Goal: Task Accomplishment & Management: Complete application form

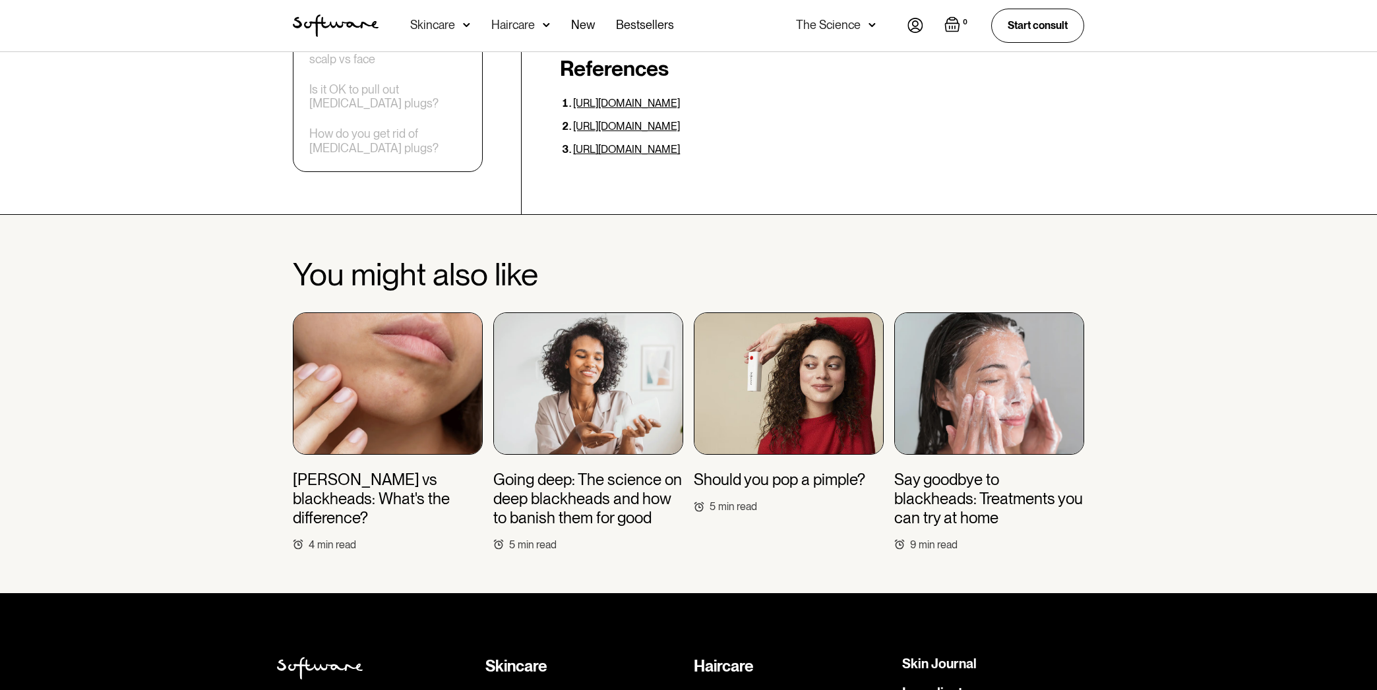
scroll to position [3439, 0]
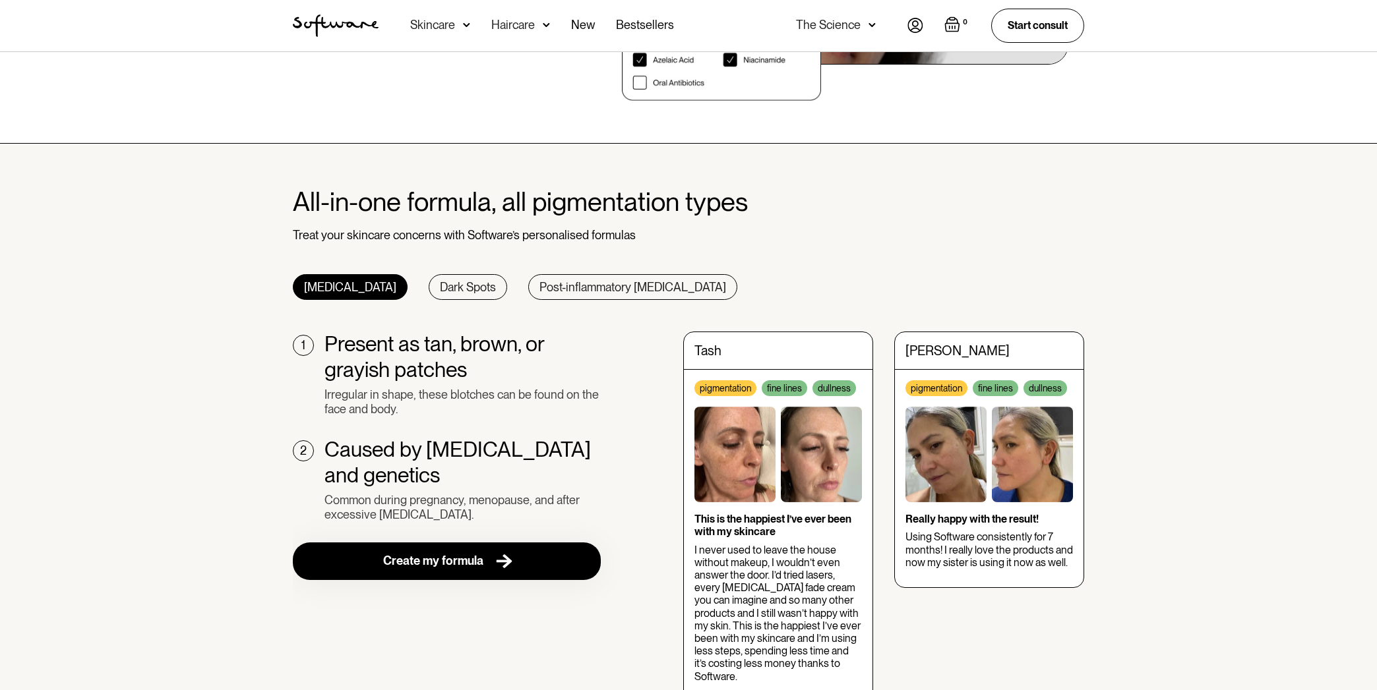
scroll to position [297, 0]
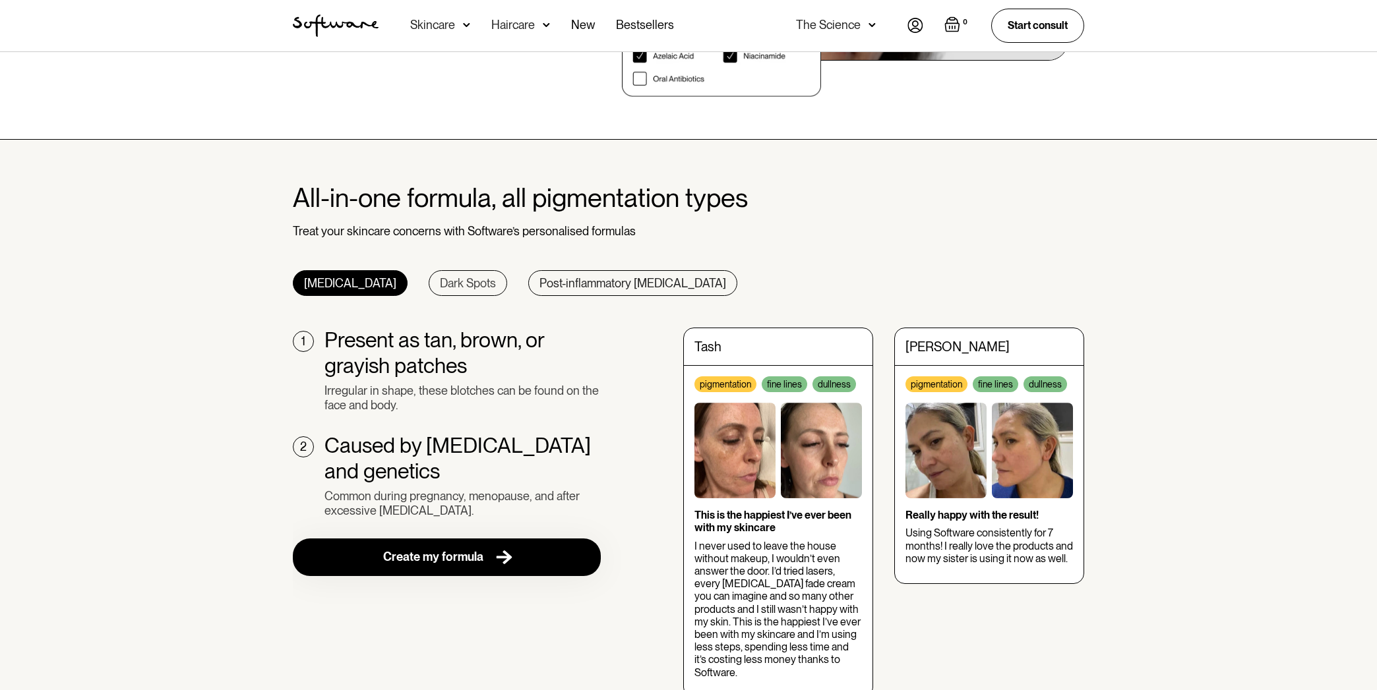
click at [440, 278] on div "Dark Spots" at bounding box center [468, 283] width 56 height 15
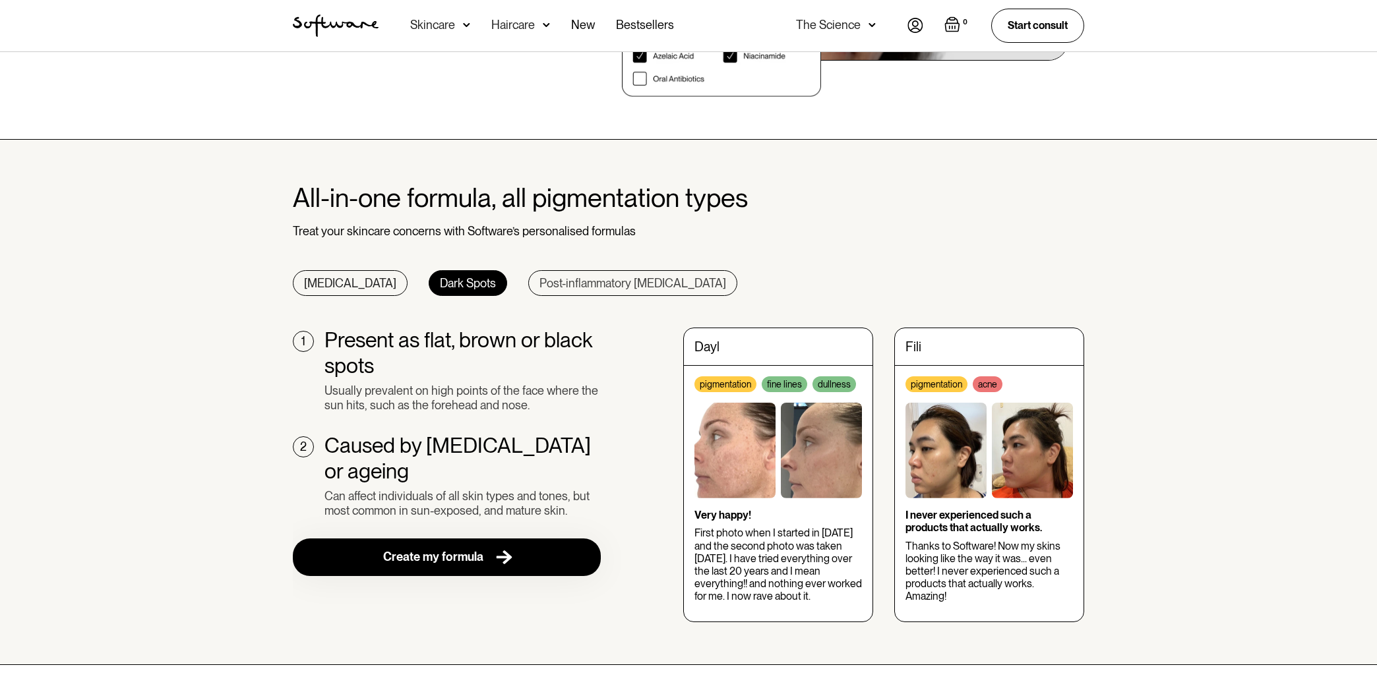
click at [588, 282] on div "Post-inflammatory hyperpigmentation" at bounding box center [632, 283] width 187 height 15
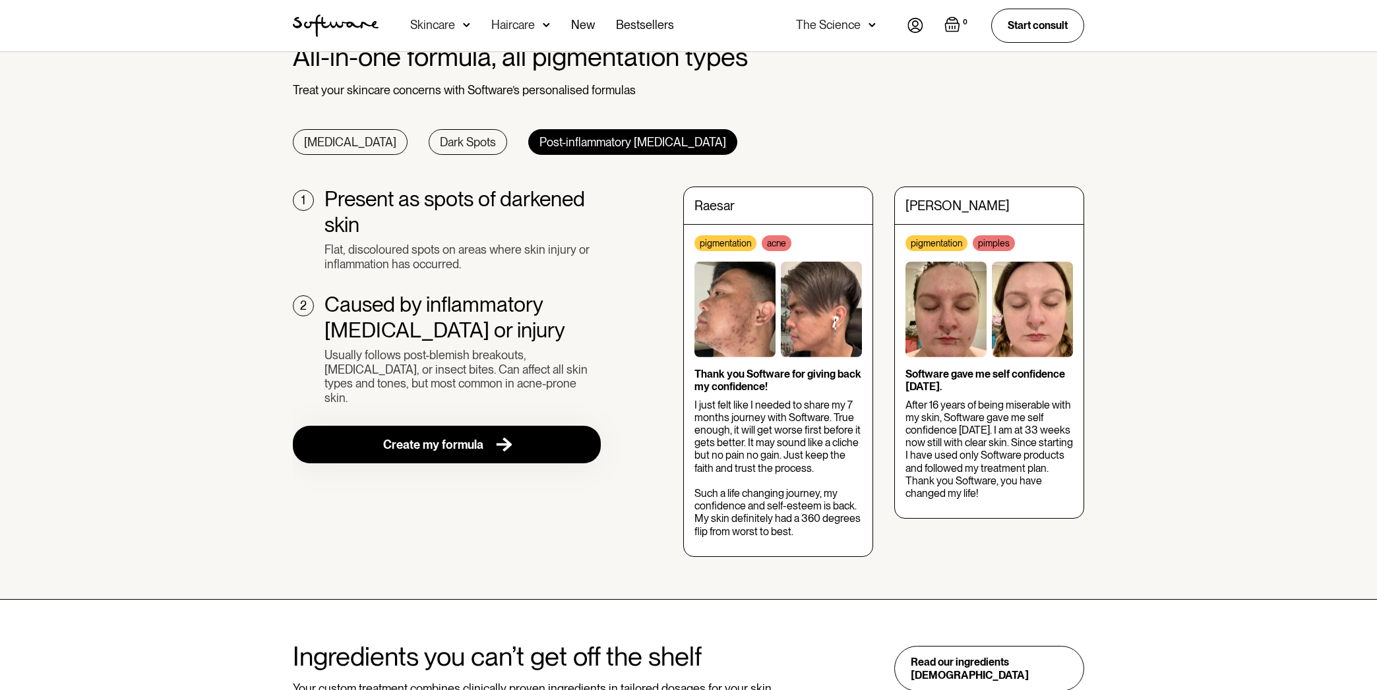
scroll to position [424, 0]
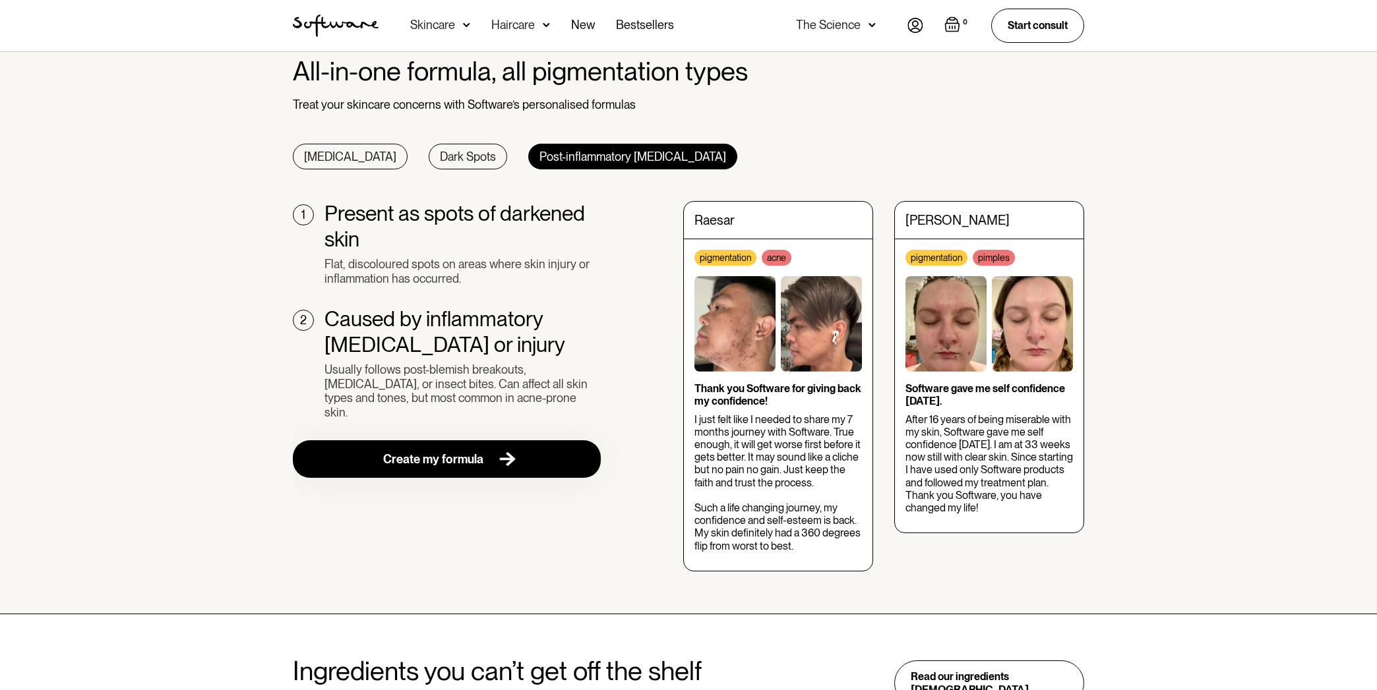
click at [504, 451] on img at bounding box center [502, 459] width 27 height 16
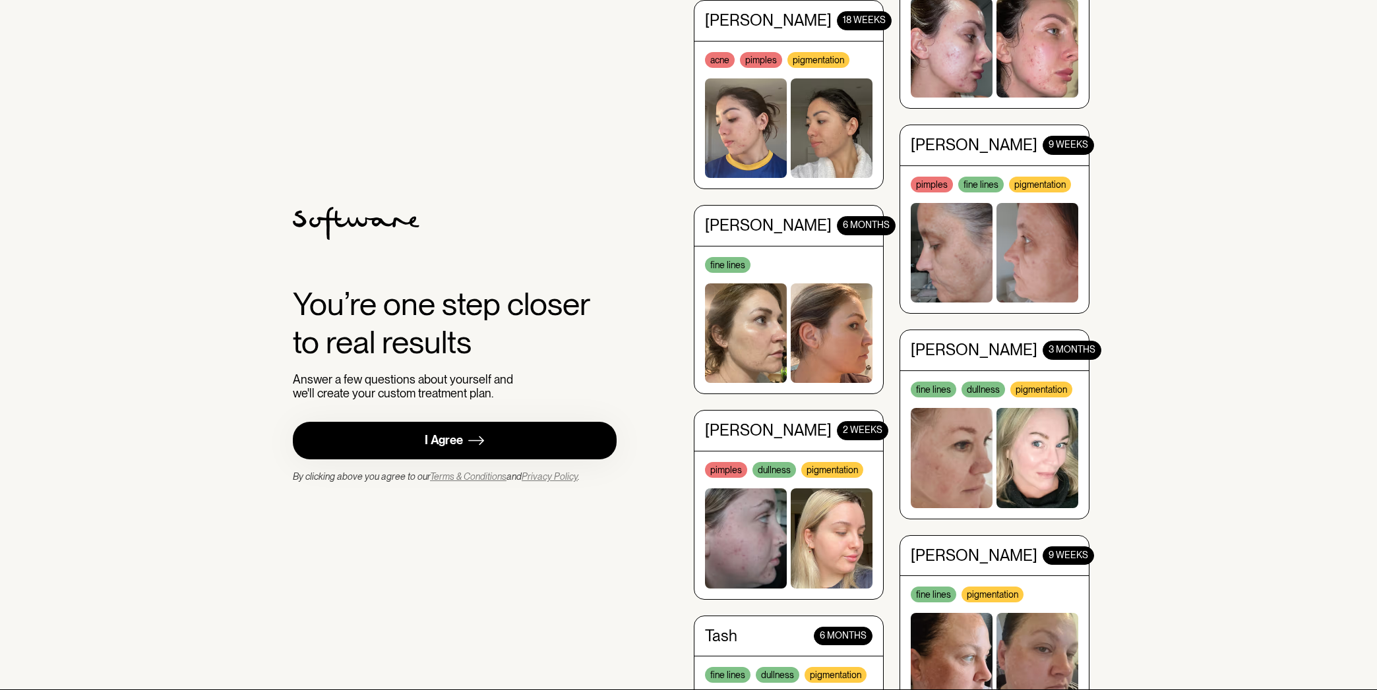
click at [473, 436] on img at bounding box center [476, 441] width 16 height 16
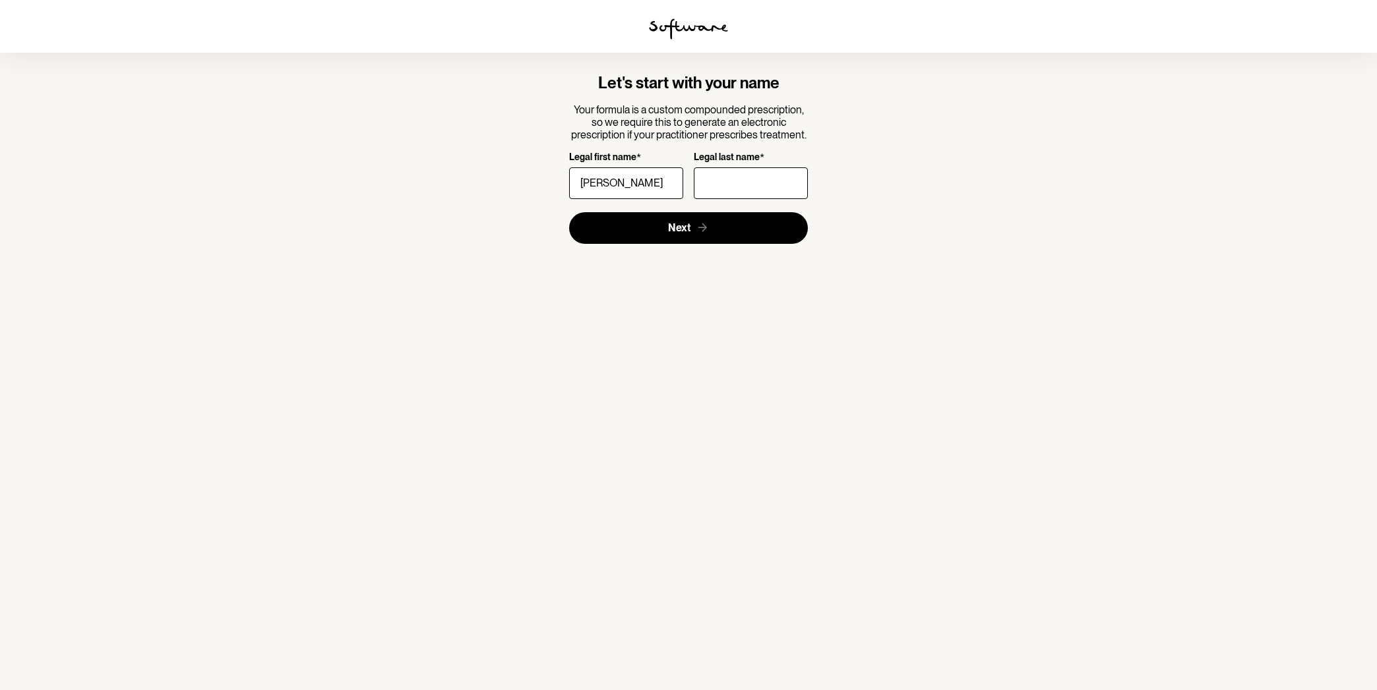
type input "Kendra"
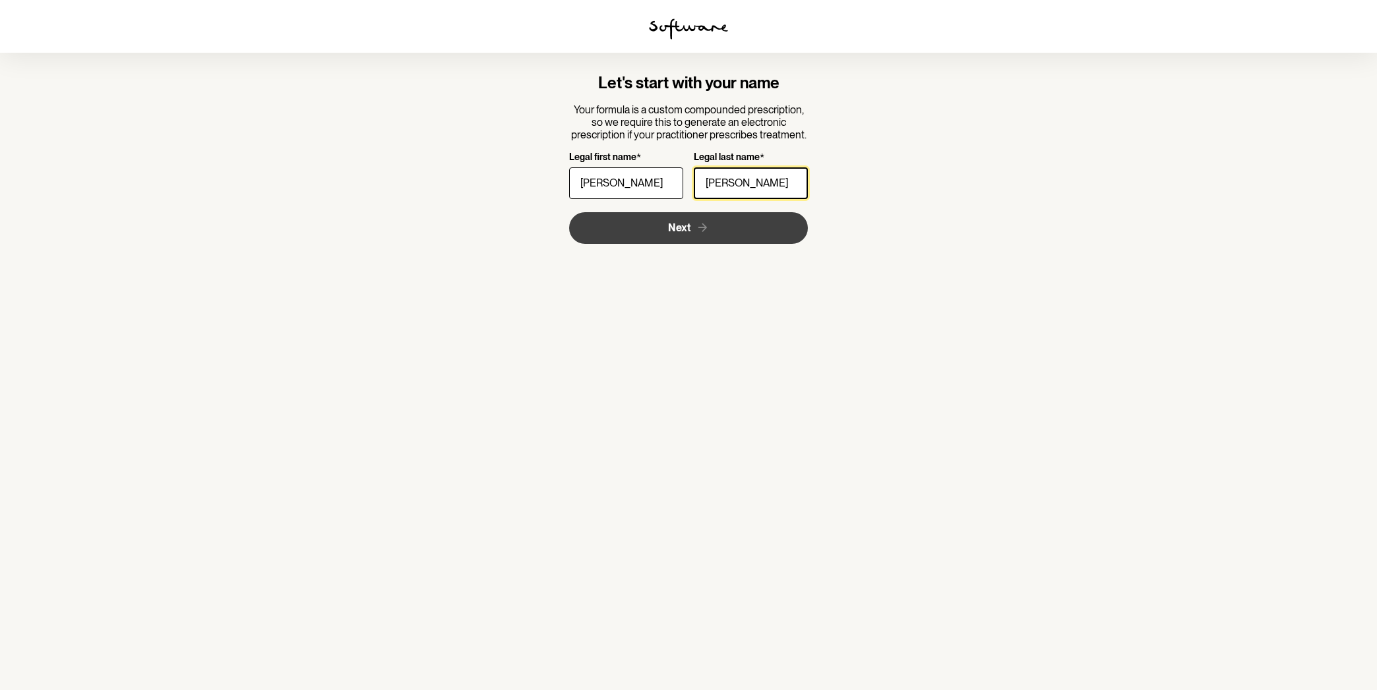
type input "Poulsen"
click at [673, 233] on button "Next" at bounding box center [688, 228] width 239 height 32
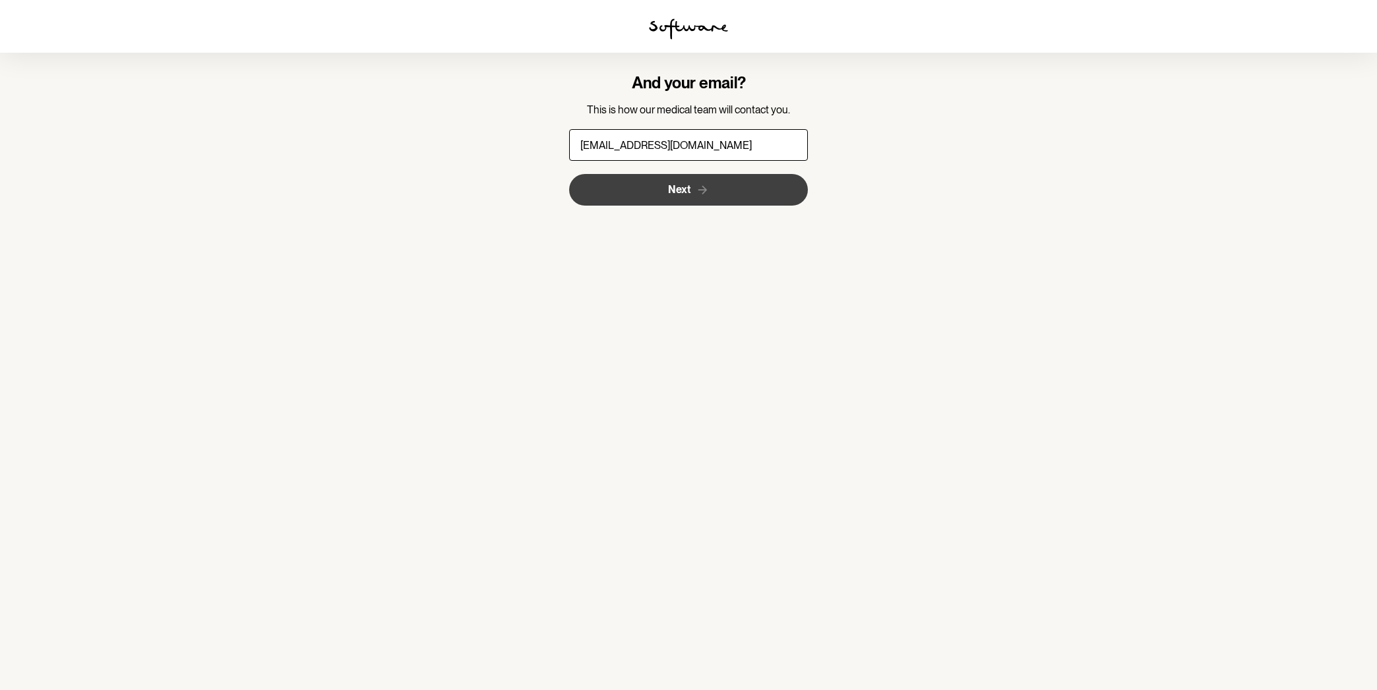
type input "kendralpoulsen@gmail.com"
click at [667, 195] on button "Next" at bounding box center [688, 190] width 239 height 32
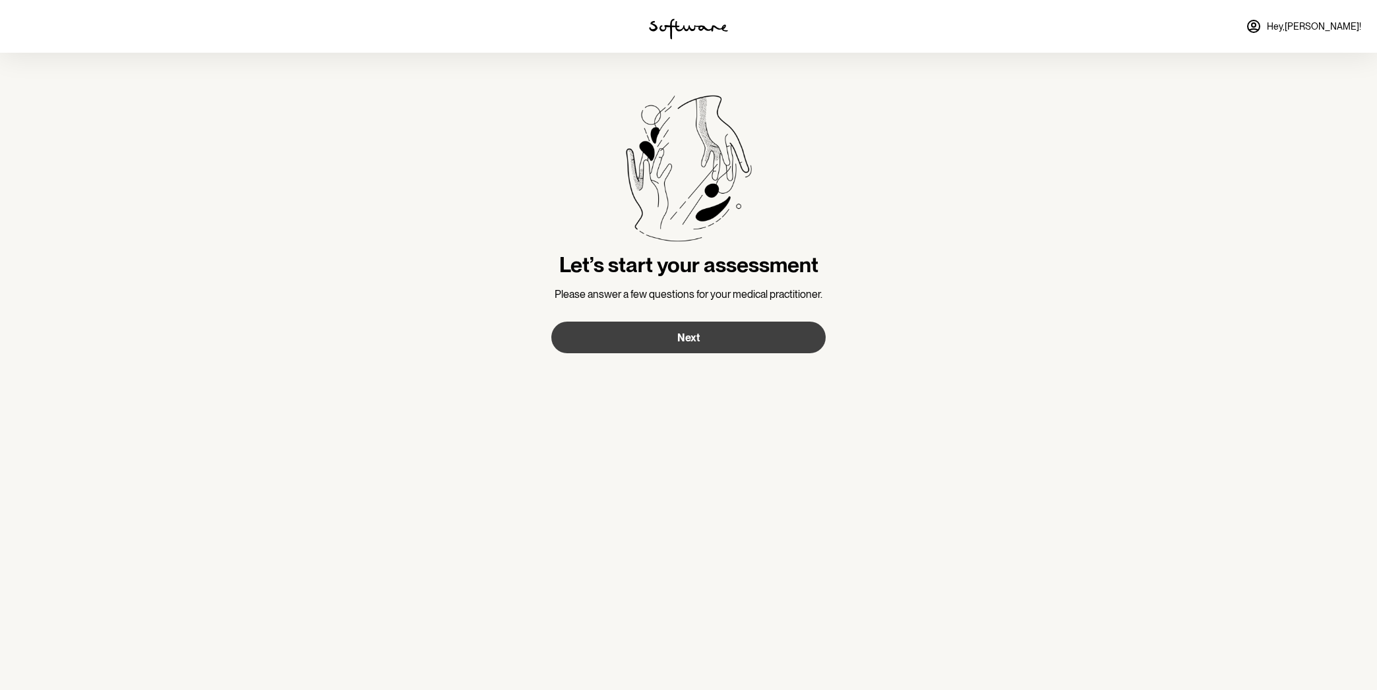
click at [690, 335] on span "Next" at bounding box center [688, 338] width 22 height 13
